Goal: Task Accomplishment & Management: Use online tool/utility

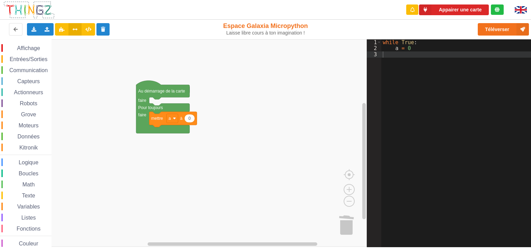
click at [30, 57] on span "Entrées/Sorties" at bounding box center [29, 59] width 40 height 6
click at [220, 123] on div "Affichage Entrées/Sorties Communication Capteurs Actionneurs Robots Grove Moteu…" at bounding box center [183, 143] width 367 height 208
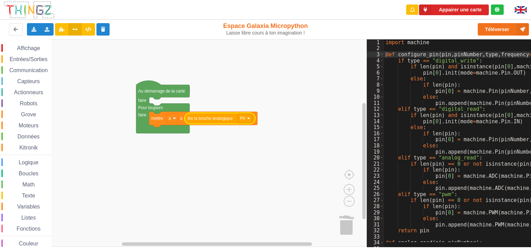
click at [345, 160] on div "Affichage Entrées/Sorties Communication Capteurs Actionneurs Robots Grove Moteu…" at bounding box center [183, 143] width 367 height 208
drag, startPoint x: 84, startPoint y: 24, endPoint x: 79, endPoint y: 28, distance: 6.5
click at [84, 25] on button at bounding box center [88, 29] width 13 height 12
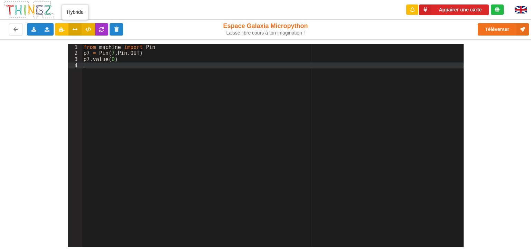
click at [75, 29] on icon at bounding box center [75, 29] width 6 height 4
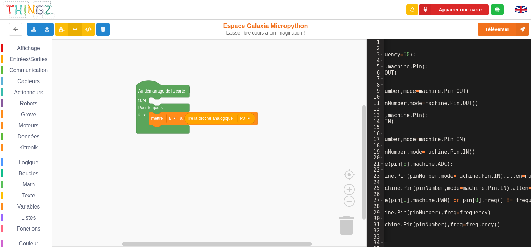
scroll to position [0, 129]
click at [91, 32] on button at bounding box center [88, 29] width 13 height 12
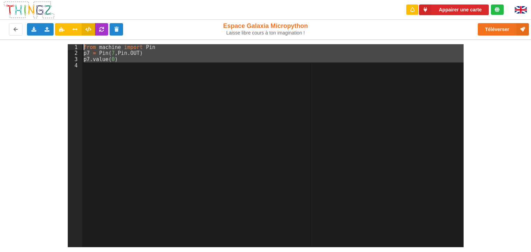
drag, startPoint x: 128, startPoint y: 72, endPoint x: 73, endPoint y: 42, distance: 62.1
click at [73, 42] on div "1 2 3 4 from machine import Pin p7 = Pin ( 7 , Pin . OUT ) p7 . value ( 0 ) XXX…" at bounding box center [265, 143] width 541 height 208
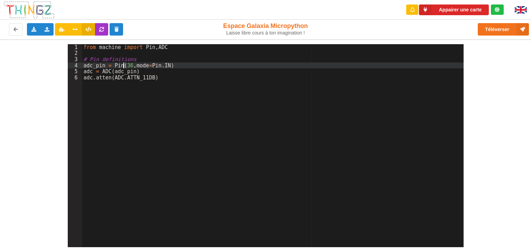
click at [122, 63] on div "from machine import Pin , ADC # Pin definitions adc_pin = Pin ( 36 , mode = Pin…" at bounding box center [272, 151] width 381 height 215
drag, startPoint x: 129, startPoint y: 64, endPoint x: 123, endPoint y: 65, distance: 6.3
click at [123, 65] on div "from machine import Pin , ADC # Pin definitions adc_pin = Pin ( 36 , mode = Pin…" at bounding box center [272, 151] width 381 height 215
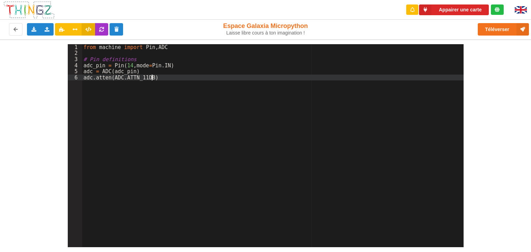
click at [154, 79] on div "from machine import Pin , ADC # Pin definitions adc_pin = Pin ( 14 , mode = Pin…" at bounding box center [272, 151] width 381 height 215
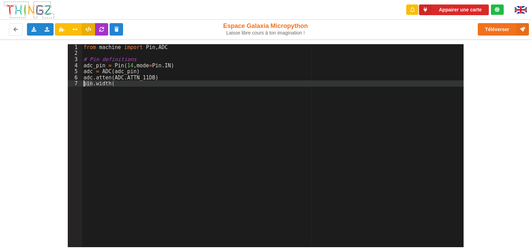
drag, startPoint x: 91, startPoint y: 83, endPoint x: 84, endPoint y: 85, distance: 7.6
click at [84, 85] on div "from machine import Pin , ADC # Pin definitions adc_pin = Pin ( 14 , mode = Pin…" at bounding box center [272, 151] width 381 height 215
click at [91, 85] on div "from machine import Pin , ADC # Pin definitions adc_pin = Pin ( 14 , mode = Pin…" at bounding box center [272, 145] width 381 height 203
drag, startPoint x: 91, startPoint y: 85, endPoint x: 83, endPoint y: 87, distance: 8.3
click at [83, 87] on div "from machine import Pin , ADC # Pin definitions adc_pin = Pin ( 14 , mode = Pin…" at bounding box center [272, 151] width 381 height 215
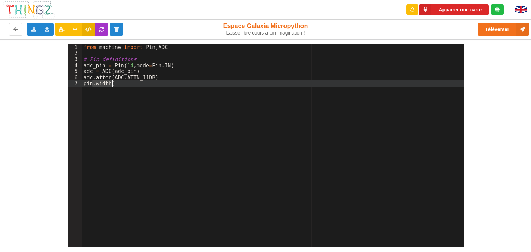
click at [91, 85] on div "from machine import Pin , ADC # Pin definitions adc_pin = Pin ( 14 , mode = Pin…" at bounding box center [272, 145] width 381 height 203
click at [122, 85] on div "from machine import Pin , ADC # Pin definitions adc_pin = Pin ( 14 , mode = Pin…" at bounding box center [272, 151] width 381 height 215
paste textarea
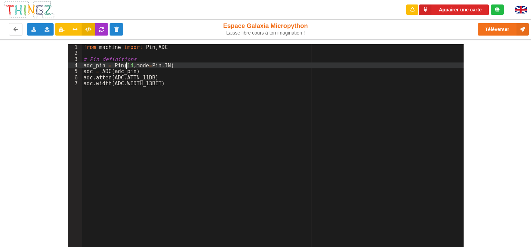
click at [127, 65] on div "from machine import Pin , ADC # Pin definitions adc_pin = Pin ( 14 , mode = Pin…" at bounding box center [272, 151] width 381 height 215
click at [167, 84] on div "from machine import Pin , ADC # Pin definitions adc_pin = Pin ( 13 , mode = Pin…" at bounding box center [272, 151] width 381 height 215
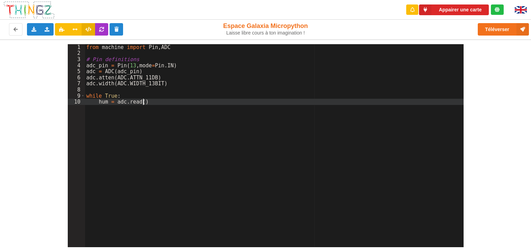
click at [156, 103] on div "from machine import Pin , ADC # Pin definitions adc_pin = Pin ( 13 , mode = Pin…" at bounding box center [274, 151] width 379 height 215
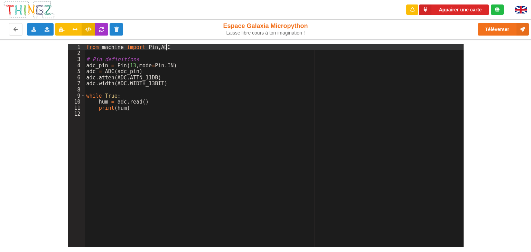
click at [168, 45] on div "from machine import Pin , ADC # Pin definitions adc_pin = Pin ( 13 , mode = Pin…" at bounding box center [274, 151] width 379 height 215
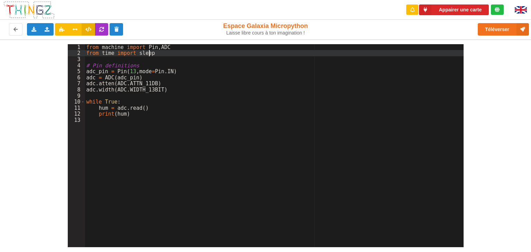
click at [134, 116] on div "from machine import Pin , ADC from time import sleep # Pin definitions adc_pin …" at bounding box center [274, 151] width 379 height 215
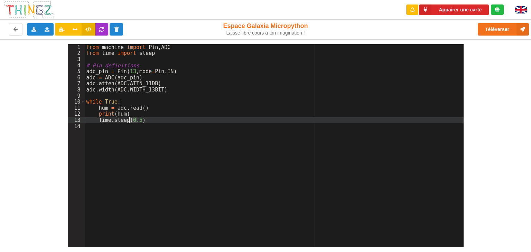
drag, startPoint x: 137, startPoint y: 120, endPoint x: 129, endPoint y: 122, distance: 8.0
click at [129, 122] on div "from machine import Pin , ADC from time import sleep # Pin definitions adc_pin …" at bounding box center [274, 151] width 379 height 215
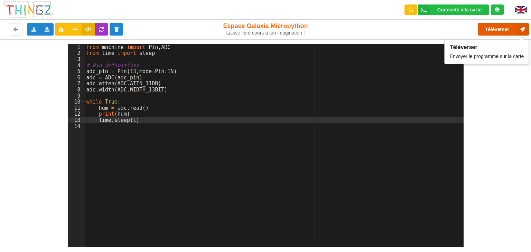
click at [501, 35] on button "Téléverser" at bounding box center [503, 29] width 51 height 12
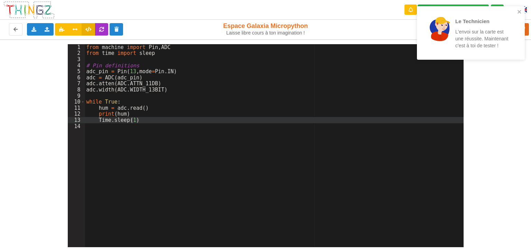
drag, startPoint x: 100, startPoint y: 120, endPoint x: 100, endPoint y: 131, distance: 11.1
click at [100, 120] on div "from machine import Pin , ADC from time import sleep # Pin definitions adc_pin …" at bounding box center [274, 151] width 379 height 215
click at [520, 10] on icon "close" at bounding box center [519, 12] width 5 height 6
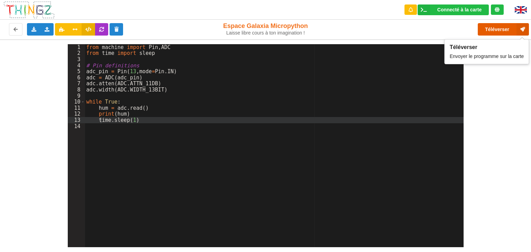
click at [507, 33] on button "Téléverser" at bounding box center [503, 29] width 51 height 12
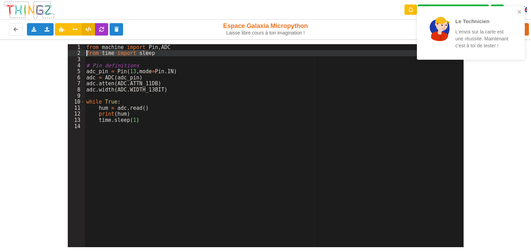
drag, startPoint x: 152, startPoint y: 54, endPoint x: 82, endPoint y: 52, distance: 70.6
click at [82, 52] on div "1 2 3 4 5 6 7 8 9 10 11 12 13 14 from machine import Pin , ADC from time import…" at bounding box center [266, 145] width 396 height 203
drag, startPoint x: 520, startPoint y: 10, endPoint x: 512, endPoint y: 16, distance: 10.1
click at [520, 11] on icon "close" at bounding box center [519, 12] width 5 height 6
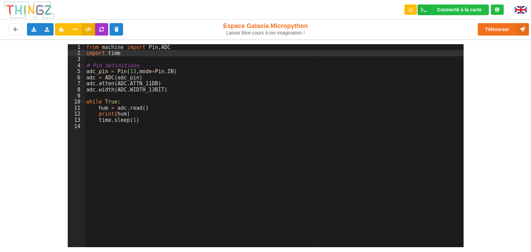
click at [498, 30] on div "Le Technicien L'envoi sur la carte est une réussite. Maintenant c'est à [PERSON…" at bounding box center [471, 35] width 111 height 61
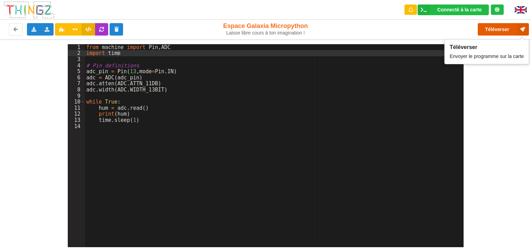
click at [498, 30] on button "Téléverser" at bounding box center [503, 29] width 51 height 12
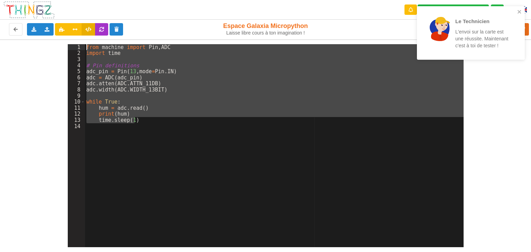
drag, startPoint x: 137, startPoint y: 121, endPoint x: 82, endPoint y: 43, distance: 95.3
click at [82, 43] on div "1 2 3 4 5 6 7 8 9 10 11 12 13 14 from machine import Pin , ADC import time # Pi…" at bounding box center [265, 143] width 541 height 208
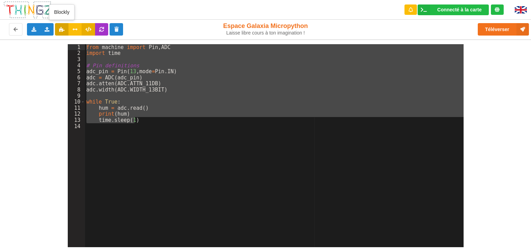
click at [61, 33] on button at bounding box center [61, 29] width 13 height 12
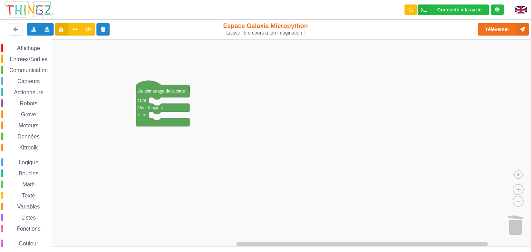
click at [26, 116] on span "Grove" at bounding box center [28, 115] width 17 height 6
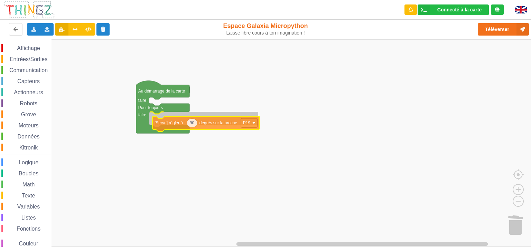
click at [162, 119] on div "Affichage Entrées/Sorties Communication Capteurs Actionneurs Robots Grove Moteu…" at bounding box center [268, 143] width 536 height 208
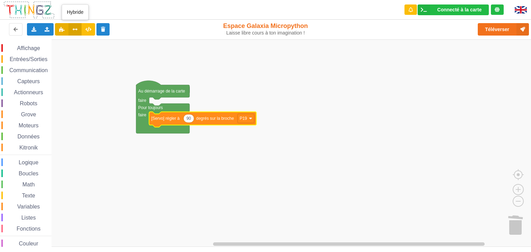
click at [76, 31] on icon at bounding box center [75, 29] width 6 height 4
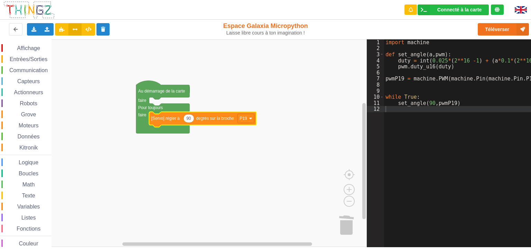
scroll to position [0, 19]
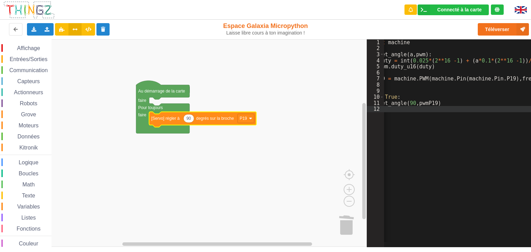
click at [522, 78] on div "import machine def set_angle ( a , pwm ) : duty = int ( 0.025 * ( 2 ** 16 - 1 )…" at bounding box center [450, 146] width 171 height 215
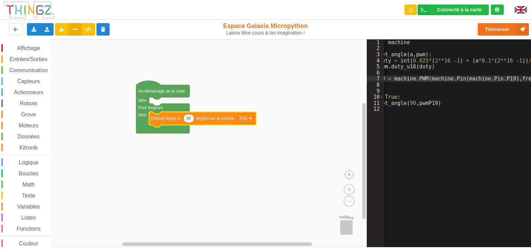
click at [355, 151] on div "Affichage Entrées/Sorties Communication Capteurs Actionneurs Robots Grove Moteu…" at bounding box center [183, 143] width 367 height 208
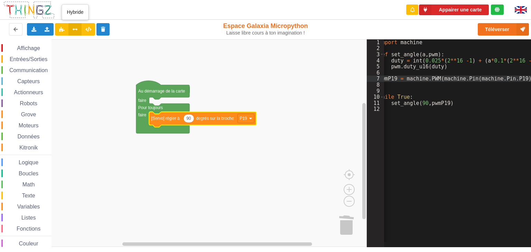
click at [70, 30] on button at bounding box center [74, 29] width 13 height 12
click at [80, 30] on button at bounding box center [74, 29] width 13 height 12
click at [77, 29] on icon at bounding box center [75, 29] width 6 height 4
click at [81, 29] on button at bounding box center [74, 29] width 13 height 12
click at [86, 30] on icon at bounding box center [88, 29] width 6 height 4
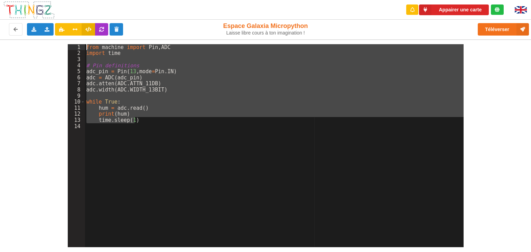
drag, startPoint x: 141, startPoint y: 121, endPoint x: 83, endPoint y: 47, distance: 93.6
click at [83, 47] on div "1 2 3 4 5 6 7 8 9 10 11 12 13 14 from machine import Pin , ADC import time # Pi…" at bounding box center [266, 145] width 396 height 203
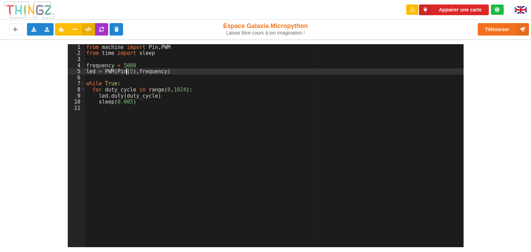
click at [127, 73] on div "from machine import Pin , PWM from time import sleep frequency = 5000 led = PWM…" at bounding box center [274, 151] width 379 height 215
click at [126, 102] on div "from machine import Pin , PWM from time import sleep frequency = 5000 led = PWM…" at bounding box center [274, 151] width 379 height 215
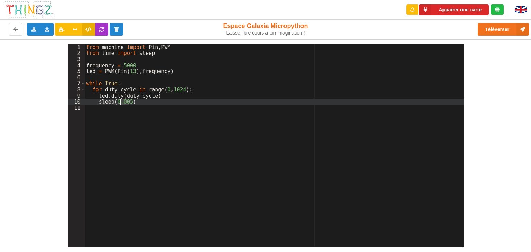
drag, startPoint x: 129, startPoint y: 101, endPoint x: 121, endPoint y: 103, distance: 8.9
click at [121, 103] on div "from machine import Pin , PWM from time import sleep frequency = 5000 led = PWM…" at bounding box center [274, 151] width 379 height 215
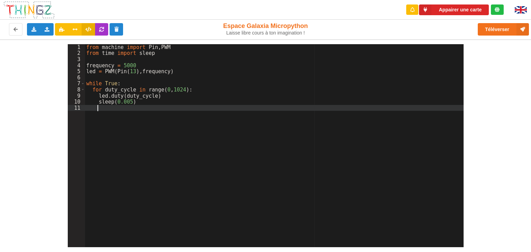
click at [168, 121] on div "from machine import Pin , PWM from time import sleep frequency = 5000 led = PWM…" at bounding box center [274, 151] width 379 height 215
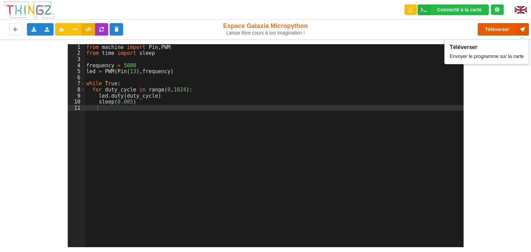
click at [495, 30] on button "Téléverser" at bounding box center [503, 29] width 51 height 12
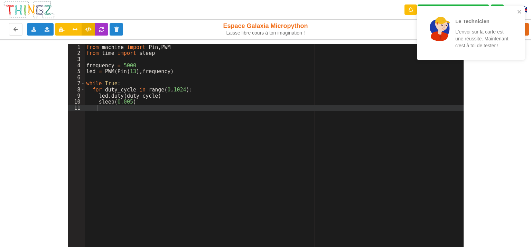
click at [132, 65] on div "from machine import Pin , PWM from time import sleep frequency = 5000 led = PWM…" at bounding box center [274, 151] width 379 height 215
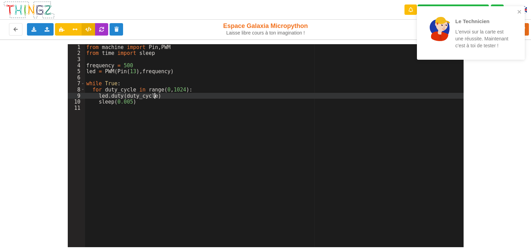
click at [289, 93] on div "from machine import Pin , PWM from time import sleep frequency = 500 led = PWM …" at bounding box center [274, 151] width 379 height 215
click at [519, 14] on icon "close" at bounding box center [519, 12] width 5 height 6
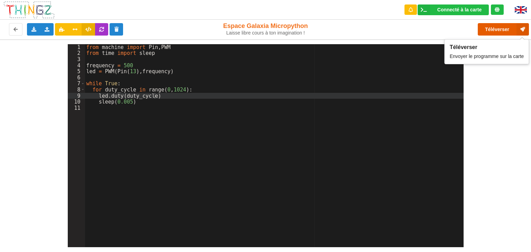
click at [499, 27] on button "Téléverser" at bounding box center [503, 29] width 51 height 12
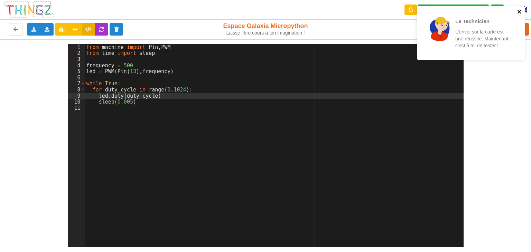
click at [518, 11] on icon "close" at bounding box center [519, 12] width 5 height 6
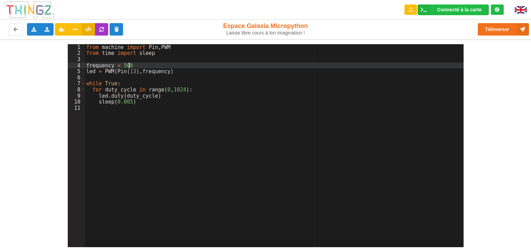
click at [130, 64] on div "from machine import Pin , PWM from time import sleep frequency = 500 led = PWM …" at bounding box center [274, 151] width 379 height 215
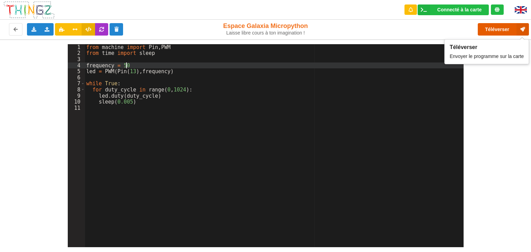
click at [505, 29] on button "Téléverser" at bounding box center [503, 29] width 51 height 12
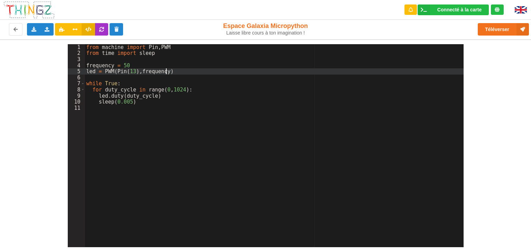
click at [167, 70] on div "from machine import Pin , PWM from time import sleep frequency = 50 led = PWM (…" at bounding box center [274, 151] width 379 height 215
drag, startPoint x: 194, startPoint y: 72, endPoint x: 187, endPoint y: 73, distance: 7.3
click at [187, 73] on div "from machine import Pin , PWM from time import sleep frequency = 50 led = PWM (…" at bounding box center [274, 151] width 379 height 215
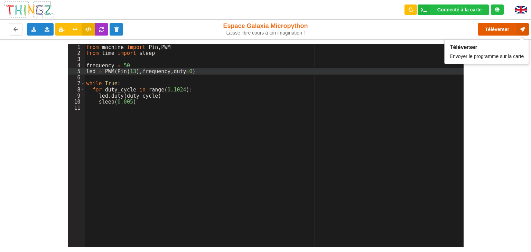
click at [497, 33] on button "Téléverser" at bounding box center [503, 29] width 51 height 12
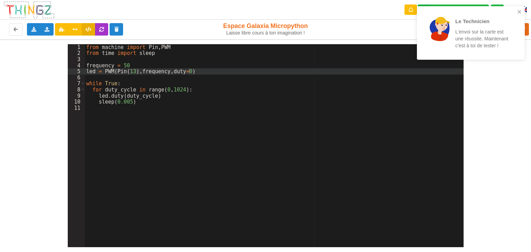
click at [126, 101] on div "from machine import Pin , PWM from time import sleep frequency = 50 led = PWM (…" at bounding box center [274, 151] width 379 height 215
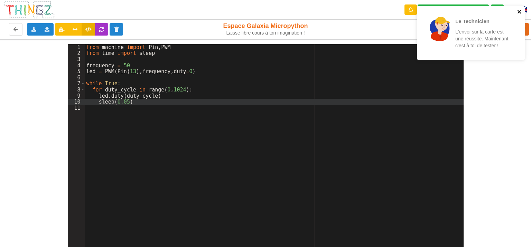
click at [520, 9] on icon "close" at bounding box center [519, 12] width 5 height 6
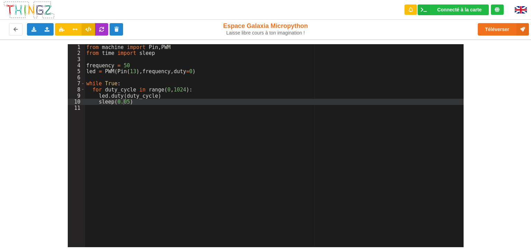
click at [504, 31] on div "Le Technicien L'envoi sur la carte est une réussite. Maintenant c'est à [PERSON…" at bounding box center [471, 35] width 111 height 61
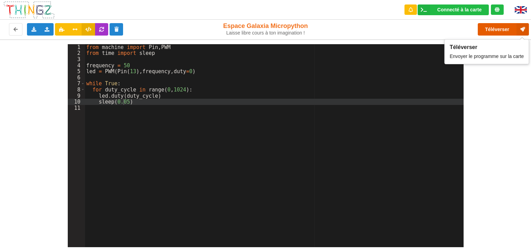
click at [497, 32] on button "Téléverser" at bounding box center [503, 29] width 51 height 12
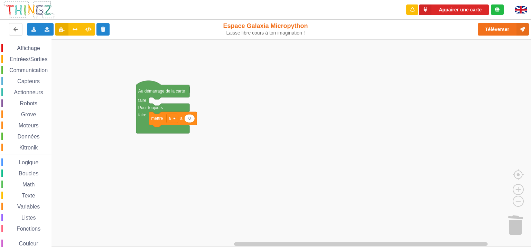
click at [31, 57] on span "Entrées/Sorties" at bounding box center [29, 59] width 40 height 6
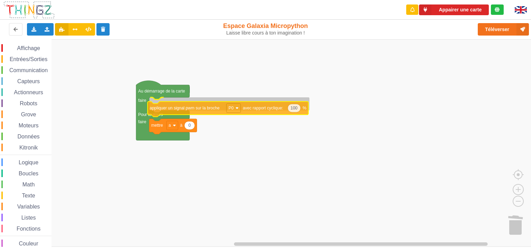
click at [168, 108] on div "Affichage Entrées/Sorties Communication Capteurs Actionneurs Robots Grove Moteu…" at bounding box center [268, 143] width 536 height 208
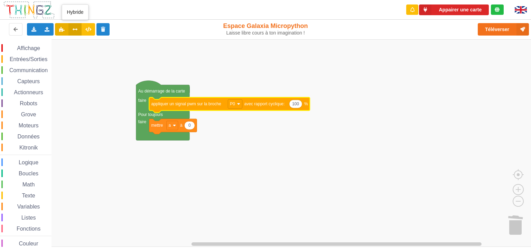
click at [75, 31] on icon at bounding box center [75, 29] width 6 height 4
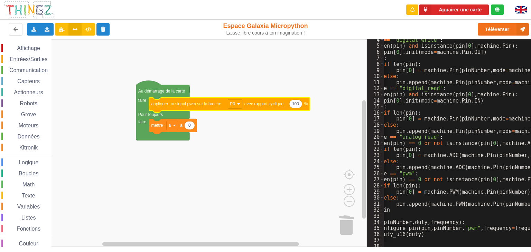
scroll to position [0, 37]
